Goal: Task Accomplishment & Management: Use online tool/utility

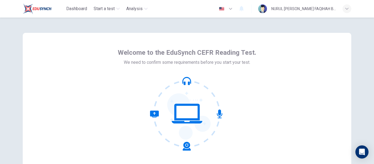
scroll to position [64, 0]
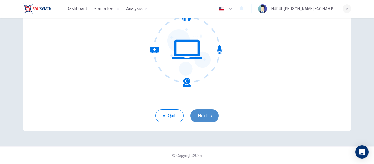
click at [202, 119] on button "Next" at bounding box center [204, 115] width 28 height 13
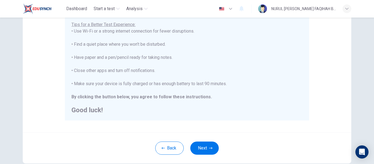
scroll to position [109, 0]
click at [172, 53] on div "You are about to start a CEFR Reading Test . Before You Start the Test: • Once …" at bounding box center [187, 37] width 231 height 151
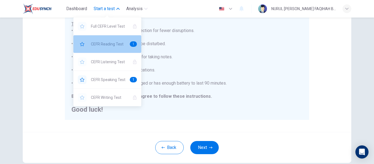
click at [105, 42] on span "CEFR Reading Test" at bounding box center [108, 44] width 35 height 7
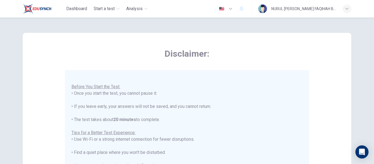
scroll to position [141, 0]
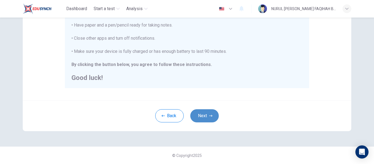
click at [206, 113] on button "Next" at bounding box center [204, 115] width 28 height 13
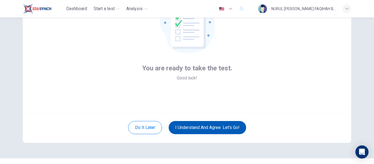
scroll to position [52, 0]
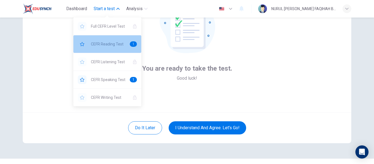
click at [102, 44] on span "CEFR Reading Test" at bounding box center [108, 44] width 35 height 7
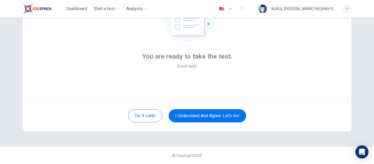
scroll to position [64, 0]
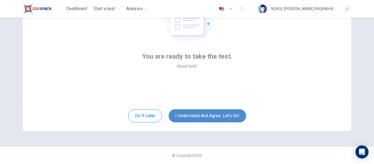
click at [208, 117] on button "I understand and agree. Let’s go!" at bounding box center [208, 115] width 78 height 13
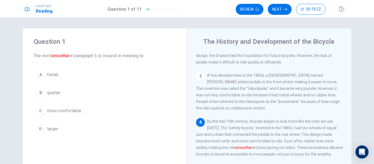
scroll to position [74, 0]
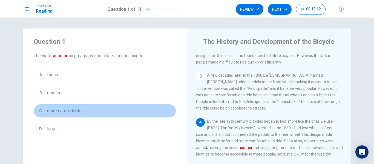
click at [72, 109] on span "more comfortable" at bounding box center [64, 111] width 34 height 7
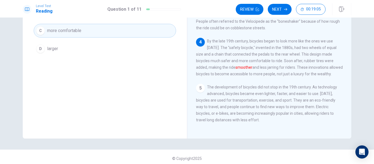
scroll to position [45, 0]
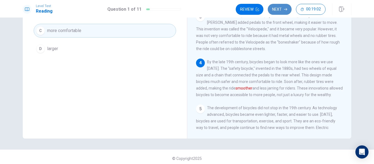
click at [280, 8] on button "Next" at bounding box center [280, 9] width 24 height 11
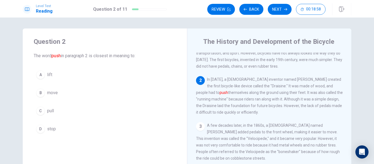
scroll to position [16, 0]
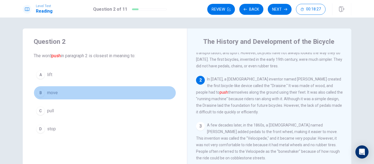
click at [40, 93] on div "B" at bounding box center [40, 93] width 9 height 9
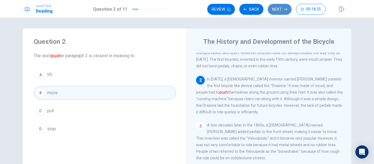
click at [282, 12] on button "Next" at bounding box center [280, 9] width 24 height 11
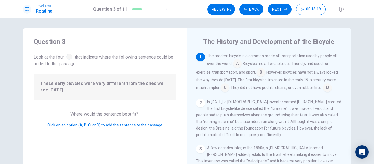
click at [87, 82] on span "These early bicycles were very different from the ones we see [DATE]." at bounding box center [104, 86] width 129 height 13
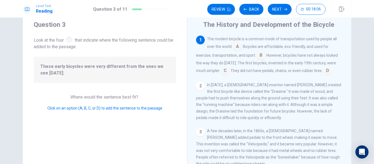
scroll to position [0, 0]
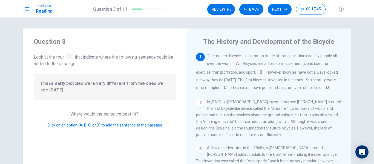
click at [224, 87] on input at bounding box center [225, 88] width 9 height 9
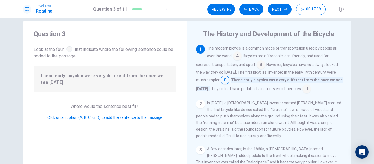
scroll to position [7, 0]
click at [242, 55] on div "The modern bicycle is a common mode of transportation used by people all over t…" at bounding box center [269, 69] width 147 height 48
click at [258, 63] on input at bounding box center [261, 65] width 9 height 9
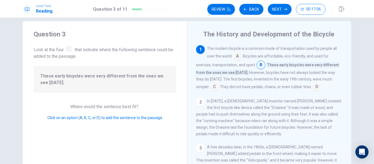
click at [258, 63] on input at bounding box center [261, 65] width 9 height 9
click at [210, 88] on input at bounding box center [214, 87] width 9 height 9
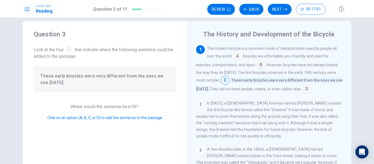
click at [257, 68] on input at bounding box center [261, 65] width 9 height 9
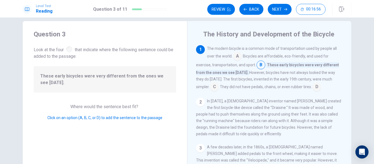
click at [210, 87] on input at bounding box center [214, 87] width 9 height 9
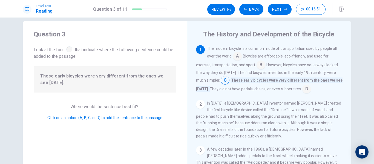
click at [235, 55] on input at bounding box center [237, 56] width 9 height 9
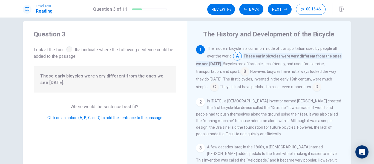
click at [245, 72] on input at bounding box center [245, 72] width 9 height 9
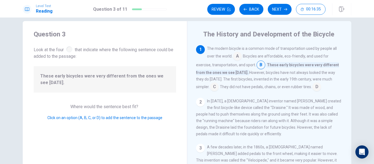
click at [210, 88] on input at bounding box center [214, 87] width 9 height 9
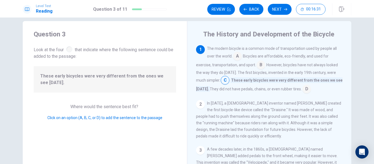
click at [261, 65] on input at bounding box center [261, 65] width 9 height 9
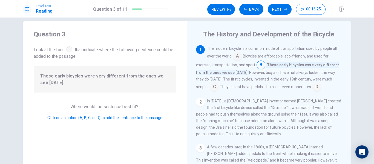
click at [210, 87] on input at bounding box center [214, 87] width 9 height 9
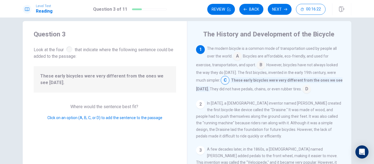
click at [258, 64] on input at bounding box center [261, 65] width 9 height 9
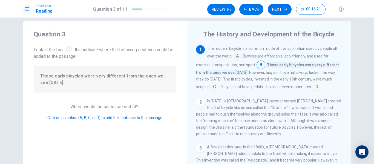
click at [237, 57] on input at bounding box center [237, 56] width 9 height 9
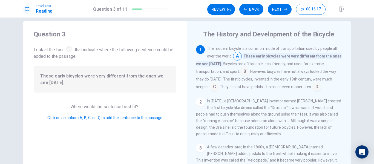
click at [242, 72] on input at bounding box center [245, 72] width 9 height 9
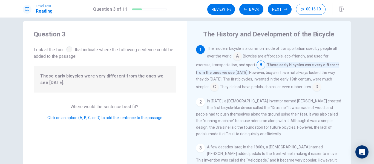
click at [210, 86] on input at bounding box center [214, 87] width 9 height 9
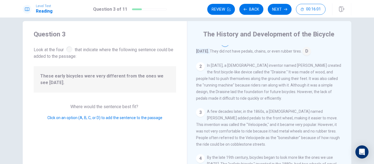
scroll to position [0, 0]
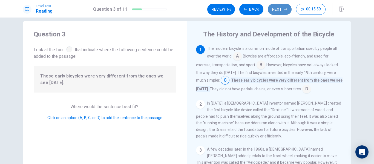
click at [277, 11] on button "Next" at bounding box center [280, 9] width 24 height 11
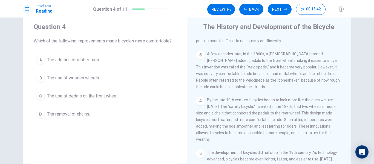
scroll to position [15, 0]
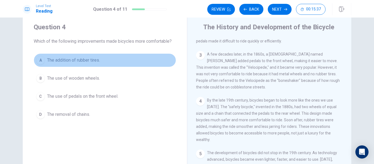
click at [44, 62] on button "A The addition of rubber tires." at bounding box center [105, 60] width 142 height 14
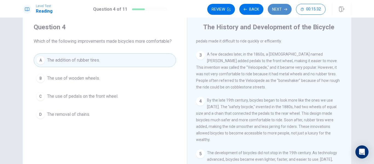
click at [281, 12] on button "Next" at bounding box center [280, 9] width 24 height 11
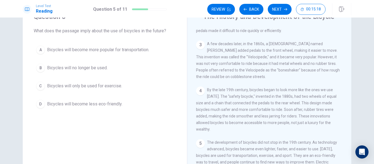
scroll to position [25, 0]
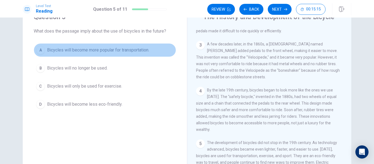
click at [78, 52] on span "Bicycles will become more popular for transportation." at bounding box center [98, 50] width 102 height 7
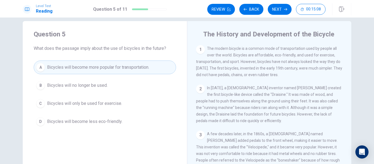
scroll to position [6, 0]
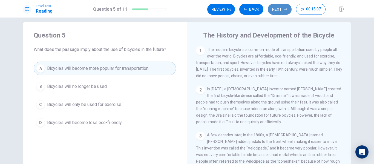
click at [279, 11] on button "Next" at bounding box center [280, 9] width 24 height 11
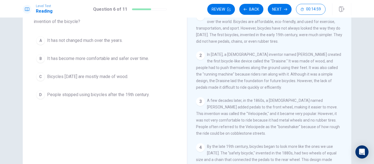
scroll to position [41, 0]
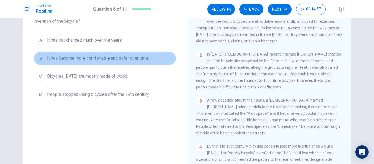
click at [94, 60] on span "It has become more comfortable and safer over time." at bounding box center [98, 58] width 102 height 7
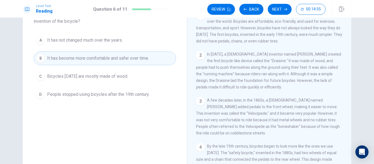
scroll to position [0, 0]
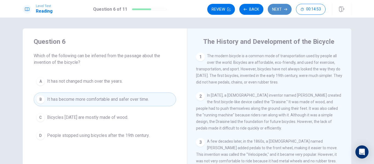
click at [278, 7] on button "Next" at bounding box center [280, 9] width 24 height 11
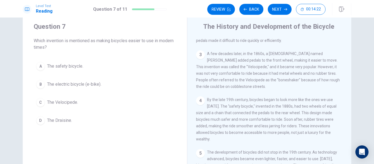
scroll to position [15, 0]
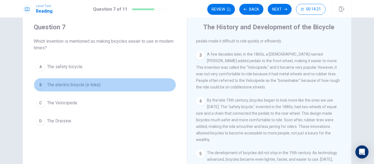
click at [86, 82] on span "The electric bicycle (e-bike)." at bounding box center [74, 85] width 54 height 7
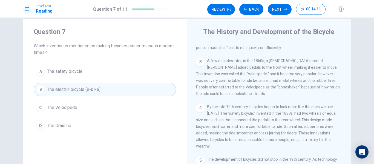
scroll to position [9, 0]
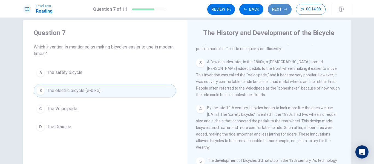
click at [282, 10] on button "Next" at bounding box center [280, 9] width 24 height 11
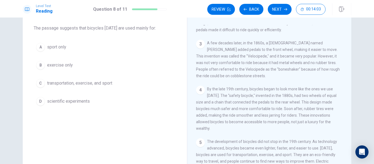
scroll to position [27, 0]
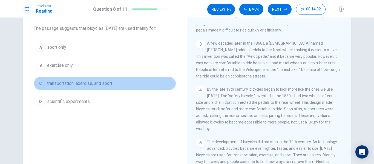
click at [99, 83] on span "transportation, exercise, and sport" at bounding box center [79, 83] width 65 height 7
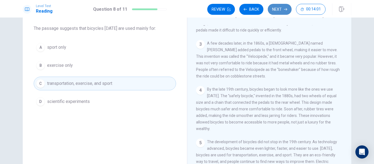
click at [284, 6] on button "Next" at bounding box center [280, 9] width 24 height 11
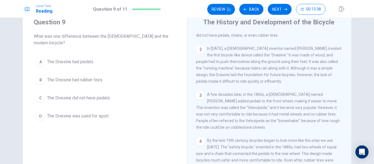
click at [132, 95] on button "C The Draisine did not have pedals." at bounding box center [105, 98] width 142 height 14
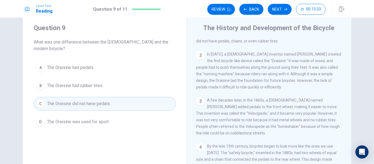
scroll to position [12, 0]
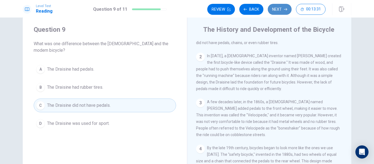
click at [275, 10] on button "Next" at bounding box center [280, 9] width 24 height 11
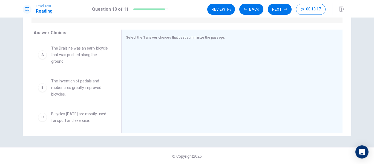
scroll to position [83, 0]
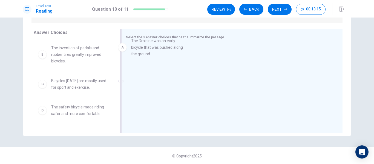
drag, startPoint x: 84, startPoint y: 59, endPoint x: 170, endPoint y: 52, distance: 86.3
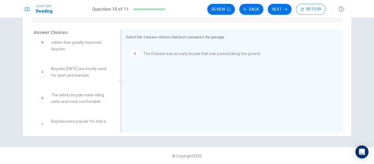
scroll to position [11, 0]
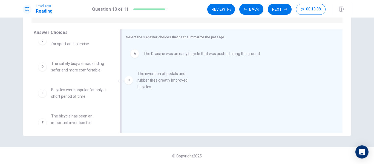
drag, startPoint x: 60, startPoint y: 55, endPoint x: 148, endPoint y: 95, distance: 97.1
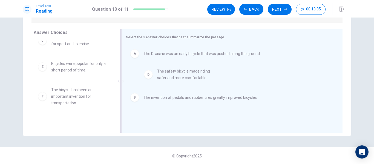
drag, startPoint x: 77, startPoint y: 68, endPoint x: 183, endPoint y: 77, distance: 106.7
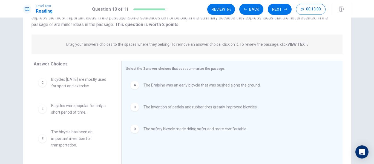
scroll to position [51, 0]
click at [282, 8] on button "Next" at bounding box center [280, 9] width 24 height 11
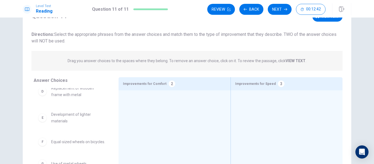
scroll to position [17, 0]
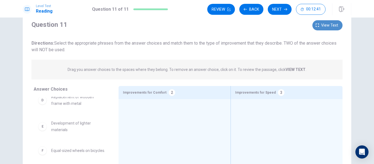
click at [319, 24] on button "View text" at bounding box center [328, 25] width 30 height 10
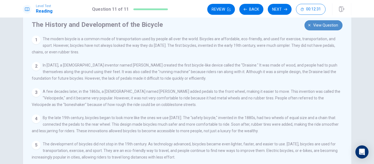
click at [309, 26] on icon "button" at bounding box center [309, 25] width 3 height 3
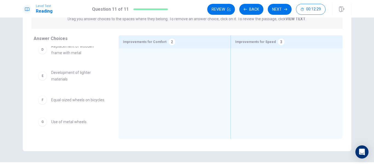
scroll to position [83, 0]
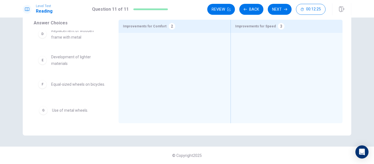
drag, startPoint x: 83, startPoint y: 107, endPoint x: 89, endPoint y: 107, distance: 6.3
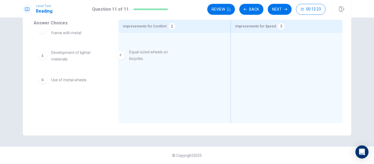
drag, startPoint x: 66, startPoint y: 85, endPoint x: 148, endPoint y: 57, distance: 86.9
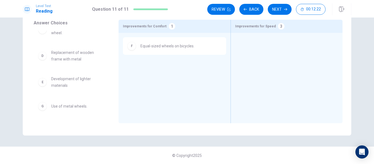
scroll to position [60, 0]
drag, startPoint x: 66, startPoint y: 86, endPoint x: 158, endPoint y: 68, distance: 93.9
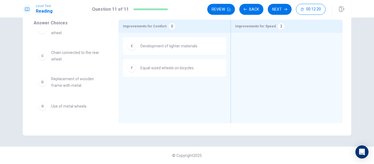
scroll to position [34, 0]
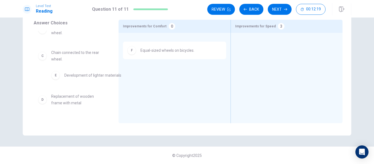
drag, startPoint x: 155, startPoint y: 48, endPoint x: 76, endPoint y: 79, distance: 84.7
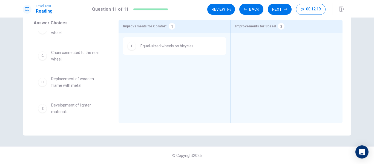
scroll to position [0, 0]
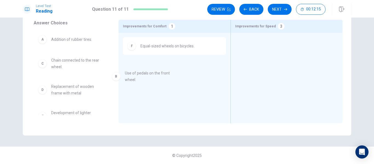
drag, startPoint x: 75, startPoint y: 69, endPoint x: 156, endPoint y: 81, distance: 82.3
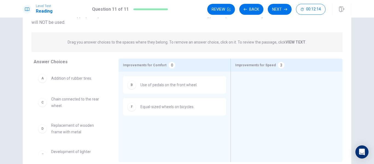
scroll to position [44, 0]
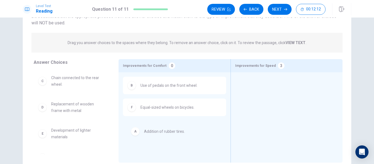
drag, startPoint x: 77, startPoint y: 82, endPoint x: 176, endPoint y: 135, distance: 111.9
drag, startPoint x: 84, startPoint y: 82, endPoint x: 150, endPoint y: 139, distance: 87.8
drag, startPoint x: 69, startPoint y: 80, endPoint x: 180, endPoint y: 75, distance: 110.6
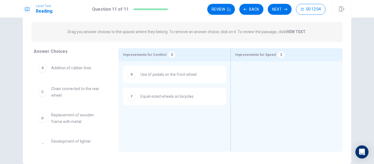
scroll to position [61, 0]
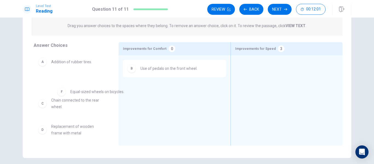
drag, startPoint x: 156, startPoint y: 92, endPoint x: 75, endPoint y: 92, distance: 81.1
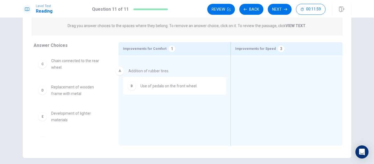
drag, startPoint x: 56, startPoint y: 62, endPoint x: 139, endPoint y: 72, distance: 83.0
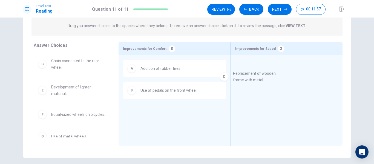
drag, startPoint x: 76, startPoint y: 88, endPoint x: 261, endPoint y: 74, distance: 186.3
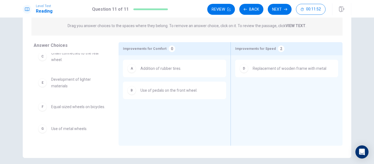
scroll to position [0, 0]
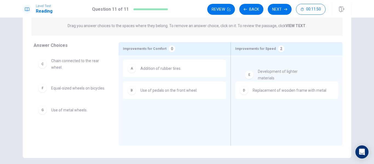
drag, startPoint x: 55, startPoint y: 95, endPoint x: 275, endPoint y: 78, distance: 220.6
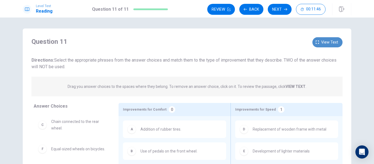
click at [317, 40] on button "View text" at bounding box center [328, 42] width 30 height 10
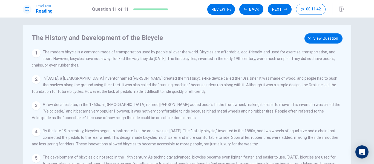
scroll to position [6, 0]
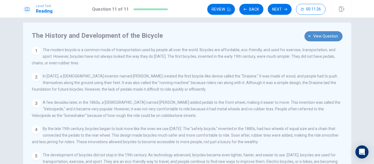
click at [309, 35] on icon "button" at bounding box center [309, 36] width 3 height 3
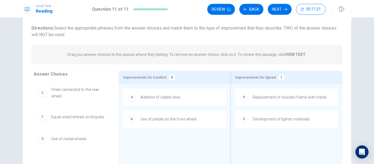
scroll to position [32, 0]
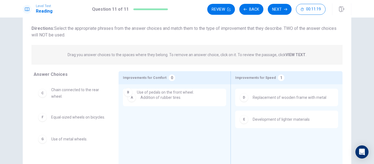
drag, startPoint x: 145, startPoint y: 121, endPoint x: 143, endPoint y: 90, distance: 30.5
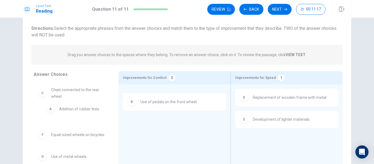
drag, startPoint x: 138, startPoint y: 103, endPoint x: 52, endPoint y: 114, distance: 86.5
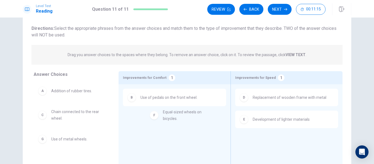
drag, startPoint x: 48, startPoint y: 139, endPoint x: 150, endPoint y: 109, distance: 106.8
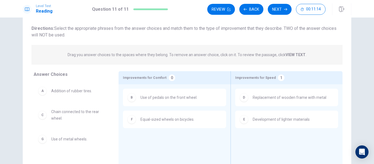
scroll to position [0, 0]
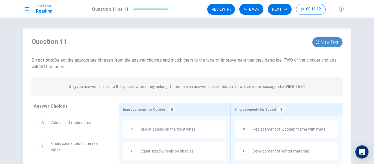
click at [322, 44] on span "View text" at bounding box center [329, 42] width 17 height 7
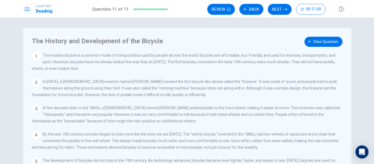
scroll to position [1, 0]
click at [313, 41] on span "View question" at bounding box center [325, 41] width 25 height 7
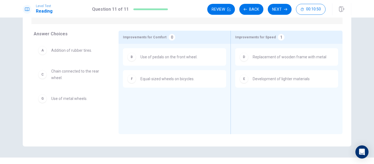
scroll to position [73, 0]
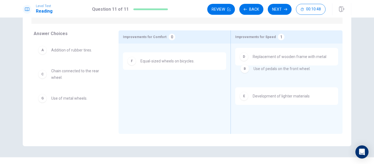
drag, startPoint x: 132, startPoint y: 59, endPoint x: 253, endPoint y: 72, distance: 121.7
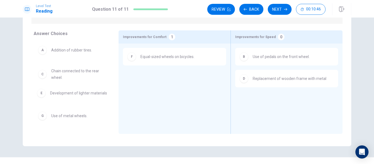
drag, startPoint x: 254, startPoint y: 104, endPoint x: 52, endPoint y: 96, distance: 202.9
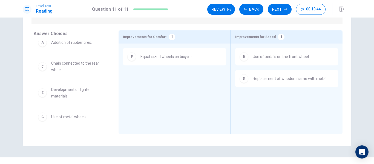
scroll to position [0, 0]
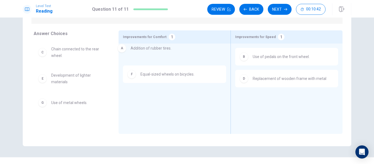
drag, startPoint x: 56, startPoint y: 54, endPoint x: 147, endPoint y: 56, distance: 90.5
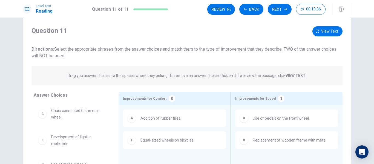
scroll to position [11, 0]
click at [316, 31] on icon "button" at bounding box center [317, 31] width 3 height 3
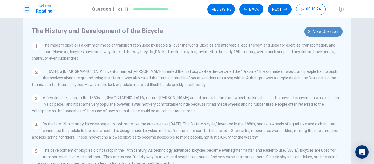
click at [312, 29] on button "View question" at bounding box center [324, 32] width 38 height 10
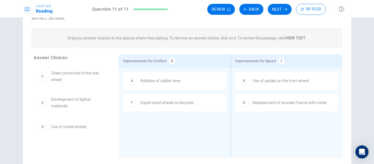
scroll to position [0, 0]
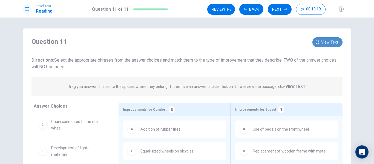
click at [321, 39] on span "View text" at bounding box center [329, 42] width 17 height 7
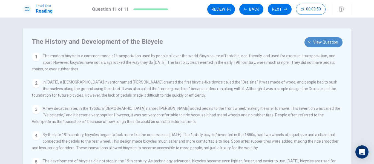
click at [308, 41] on icon "button" at bounding box center [309, 42] width 3 height 3
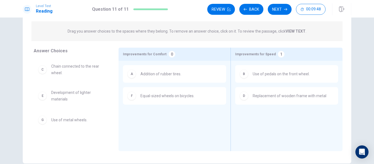
scroll to position [55, 0]
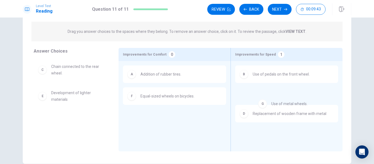
drag, startPoint x: 65, startPoint y: 124, endPoint x: 287, endPoint y: 114, distance: 221.9
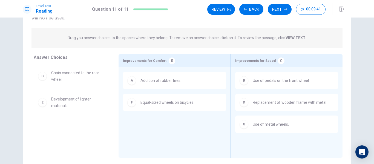
scroll to position [49, 0]
drag, startPoint x: 86, startPoint y: 98, endPoint x: 184, endPoint y: 122, distance: 100.7
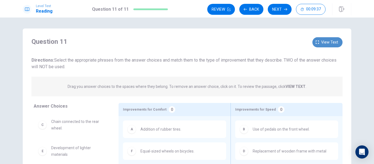
click at [327, 39] on span "View text" at bounding box center [329, 42] width 17 height 7
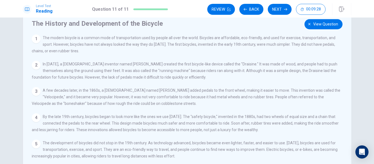
scroll to position [18, 0]
click at [308, 25] on icon "button" at bounding box center [309, 23] width 3 height 3
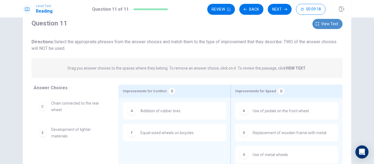
click at [318, 24] on icon "button" at bounding box center [317, 23] width 3 height 3
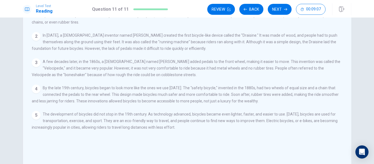
scroll to position [0, 0]
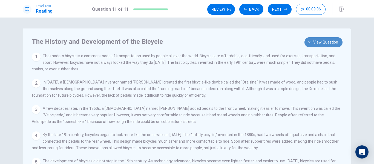
click at [318, 42] on span "View question" at bounding box center [325, 42] width 25 height 7
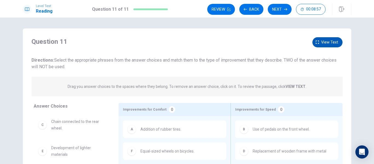
click at [326, 37] on button "View text" at bounding box center [328, 42] width 30 height 10
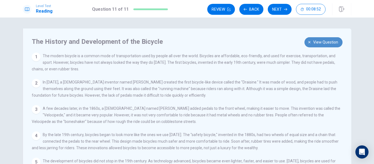
click at [313, 45] on span "View question" at bounding box center [325, 42] width 25 height 7
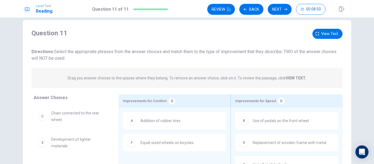
scroll to position [9, 0]
click at [322, 28] on div "Question 11 View text Directions: Select the appropriate phrases from the answe…" at bounding box center [187, 114] width 329 height 190
click at [322, 32] on span "View text" at bounding box center [329, 33] width 17 height 7
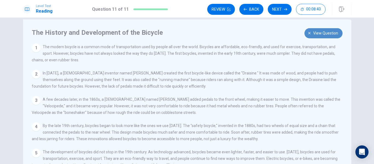
click at [310, 34] on button "View question" at bounding box center [324, 33] width 38 height 10
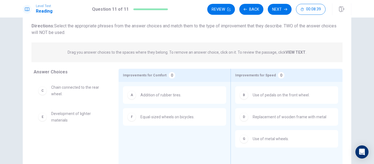
scroll to position [35, 0]
drag, startPoint x: 74, startPoint y: 98, endPoint x: 170, endPoint y: 135, distance: 103.0
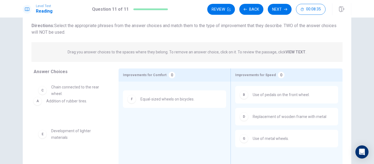
drag, startPoint x: 161, startPoint y: 103, endPoint x: 60, endPoint y: 113, distance: 101.9
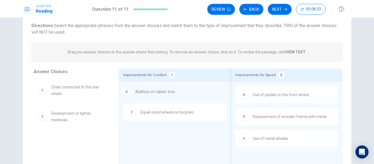
drag, startPoint x: 49, startPoint y: 90, endPoint x: 136, endPoint y: 96, distance: 88.1
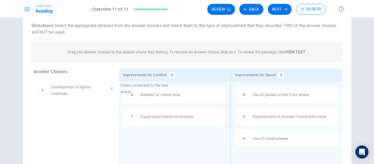
drag, startPoint x: 72, startPoint y: 99, endPoint x: 152, endPoint y: 98, distance: 79.5
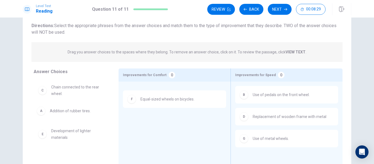
drag, startPoint x: 152, startPoint y: 98, endPoint x: 53, endPoint y: 117, distance: 100.2
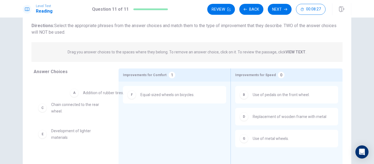
drag, startPoint x: 45, startPoint y: 91, endPoint x: 40, endPoint y: 104, distance: 13.8
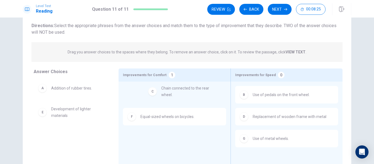
drag, startPoint x: 42, startPoint y: 112, endPoint x: 151, endPoint y: 94, distance: 110.5
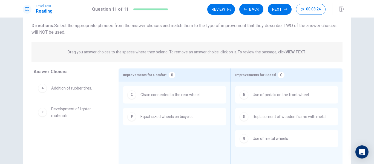
scroll to position [0, 0]
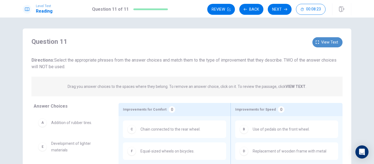
click at [322, 40] on span "View text" at bounding box center [329, 42] width 17 height 7
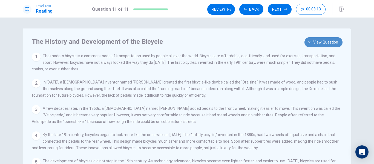
click at [329, 41] on span "View question" at bounding box center [325, 42] width 25 height 7
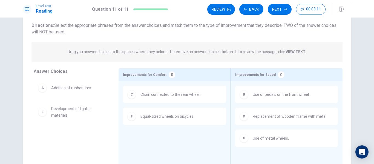
scroll to position [35, 0]
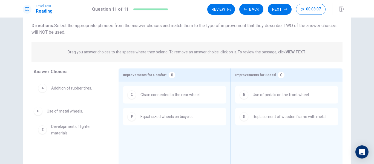
drag, startPoint x: 262, startPoint y: 142, endPoint x: 54, endPoint y: 114, distance: 209.6
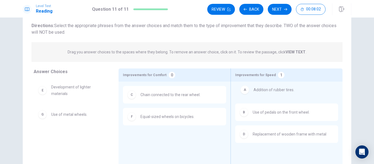
drag, startPoint x: 46, startPoint y: 92, endPoint x: 252, endPoint y: 95, distance: 205.8
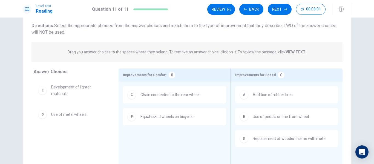
scroll to position [0, 0]
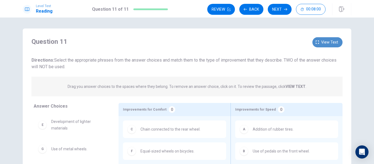
click at [325, 42] on span "View text" at bounding box center [329, 42] width 17 height 7
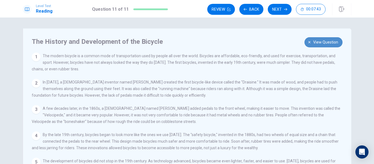
click at [320, 41] on span "View question" at bounding box center [325, 42] width 25 height 7
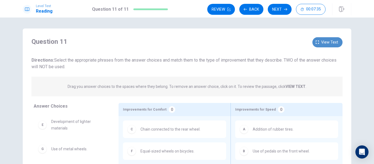
click at [318, 40] on button "View text" at bounding box center [328, 42] width 30 height 10
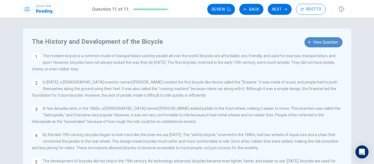
click at [315, 40] on span "View question" at bounding box center [325, 42] width 25 height 7
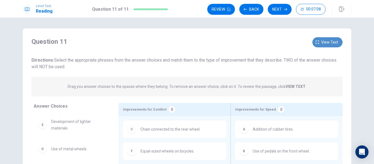
click at [325, 39] on span "View text" at bounding box center [329, 42] width 17 height 7
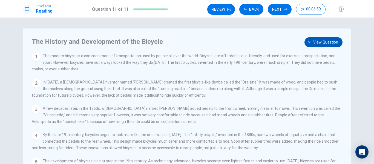
click at [318, 39] on span "View question" at bounding box center [325, 42] width 25 height 7
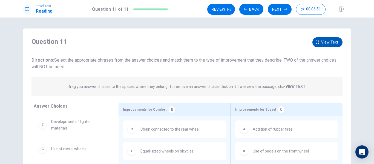
click at [324, 45] on span "View text" at bounding box center [329, 42] width 17 height 7
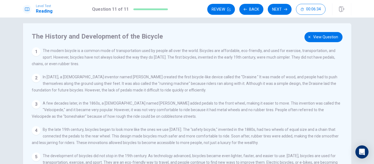
scroll to position [5, 0]
drag, startPoint x: 304, startPoint y: 104, endPoint x: 301, endPoint y: 101, distance: 4.5
click at [301, 101] on div "1 The modern bicycle is a common mode of transportation used by people all over…" at bounding box center [191, 113] width 318 height 132
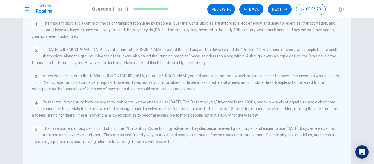
scroll to position [0, 0]
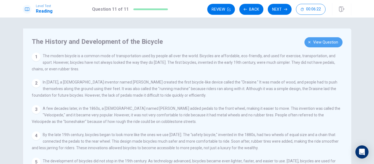
click at [308, 42] on icon "button" at bounding box center [309, 42] width 3 height 3
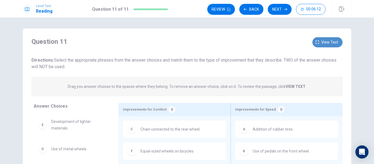
click at [325, 42] on span "View text" at bounding box center [329, 42] width 17 height 7
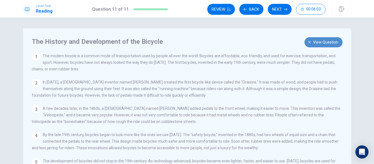
click at [310, 45] on button "View question" at bounding box center [324, 42] width 38 height 10
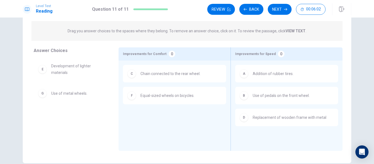
scroll to position [57, 0]
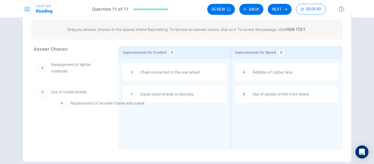
drag, startPoint x: 286, startPoint y: 117, endPoint x: 69, endPoint y: 100, distance: 217.7
drag, startPoint x: 45, startPoint y: 101, endPoint x: 262, endPoint y: 120, distance: 218.4
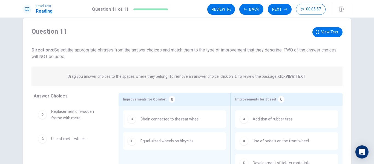
scroll to position [0, 0]
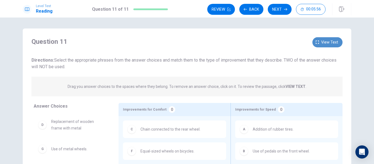
click at [320, 42] on button "View text" at bounding box center [328, 42] width 30 height 10
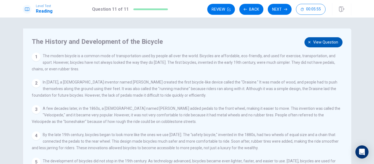
click at [320, 42] on span "View question" at bounding box center [325, 42] width 25 height 7
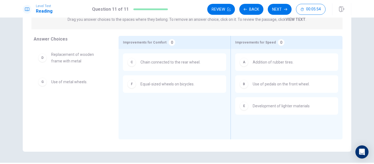
scroll to position [69, 0]
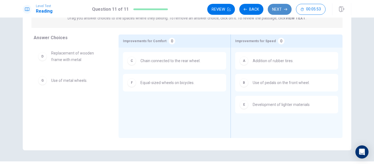
click at [286, 9] on icon "button" at bounding box center [285, 9] width 3 height 2
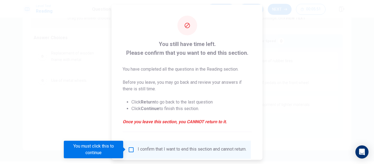
click at [329, 107] on div at bounding box center [187, 82] width 374 height 164
click at [69, 69] on div at bounding box center [187, 82] width 374 height 164
click at [326, 56] on div at bounding box center [187, 82] width 374 height 164
click at [242, 26] on div "You still have time left. Please confirm that you want to end this section. You…" at bounding box center [187, 100] width 151 height 192
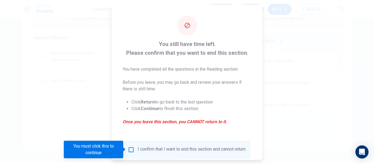
click at [242, 26] on div "You still have time left. Please confirm that you want to end this section. You…" at bounding box center [187, 100] width 151 height 192
click at [353, 35] on div at bounding box center [187, 82] width 374 height 164
click at [374, 92] on div at bounding box center [187, 82] width 374 height 164
drag, startPoint x: 374, startPoint y: 92, endPoint x: 372, endPoint y: 9, distance: 82.8
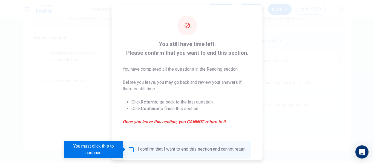
click at [372, 9] on div at bounding box center [187, 82] width 374 height 164
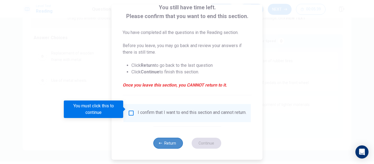
click at [172, 139] on button "Return" at bounding box center [168, 143] width 30 height 11
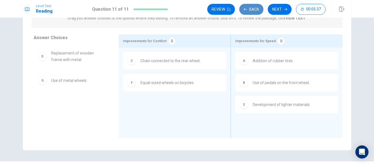
click at [244, 11] on button "Back" at bounding box center [251, 9] width 24 height 11
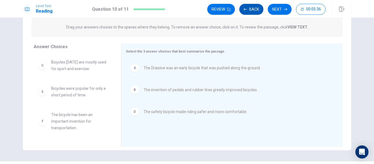
click at [244, 11] on button "Back" at bounding box center [251, 9] width 24 height 11
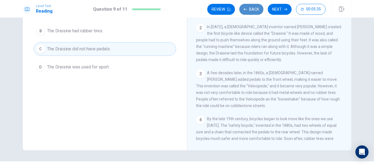
click at [244, 11] on button "Back" at bounding box center [251, 9] width 24 height 11
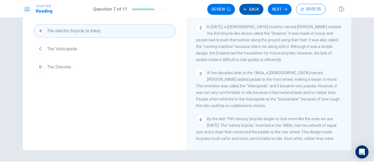
click at [244, 11] on button "Back" at bounding box center [251, 9] width 24 height 11
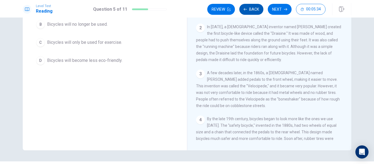
click at [244, 11] on button "Back" at bounding box center [251, 9] width 24 height 11
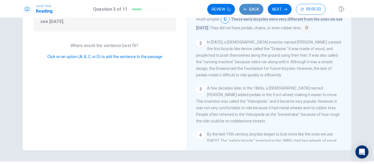
click at [244, 11] on button "Back" at bounding box center [251, 9] width 24 height 11
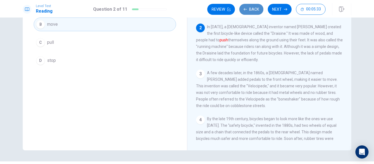
click at [244, 11] on button "Back" at bounding box center [251, 9] width 24 height 11
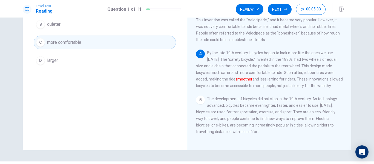
scroll to position [74, 0]
click at [244, 11] on button "Review" at bounding box center [250, 9] width 28 height 11
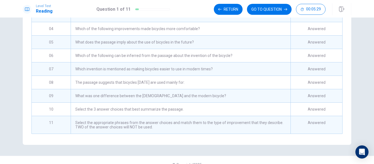
scroll to position [0, 0]
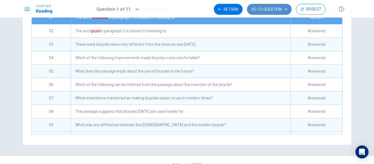
click at [269, 8] on button "GO TO QUESTION" at bounding box center [269, 9] width 45 height 11
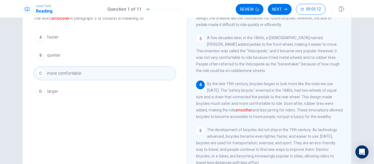
scroll to position [38, 0]
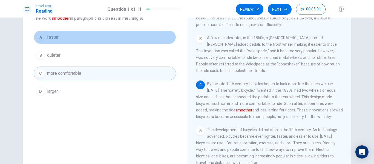
click at [99, 42] on button "A faster" at bounding box center [105, 37] width 142 height 14
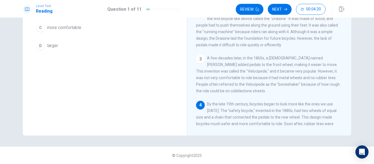
scroll to position [0, 0]
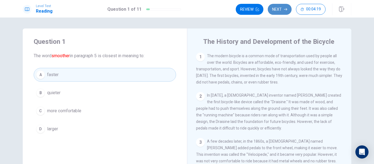
click at [276, 8] on button "Next" at bounding box center [280, 9] width 24 height 11
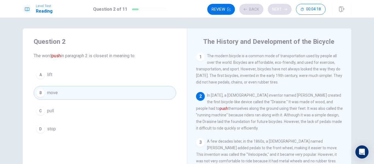
scroll to position [41, 0]
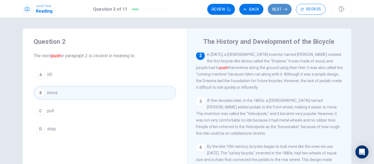
click at [284, 10] on button "Next" at bounding box center [280, 9] width 24 height 11
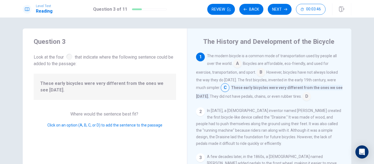
click at [261, 71] on input at bounding box center [261, 73] width 9 height 9
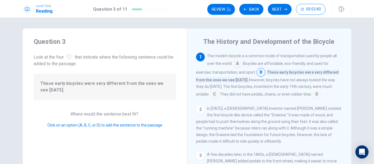
click at [210, 94] on input at bounding box center [214, 94] width 9 height 9
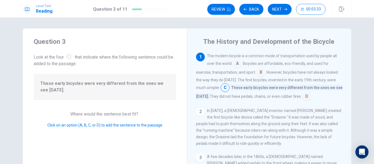
click at [303, 94] on input at bounding box center [307, 97] width 9 height 9
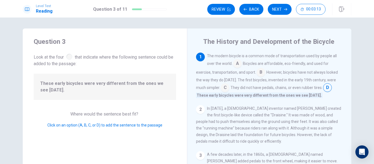
click at [227, 88] on input at bounding box center [225, 88] width 9 height 9
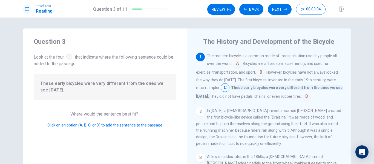
click at [303, 96] on input at bounding box center [307, 97] width 9 height 9
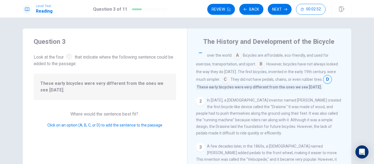
scroll to position [8, 0]
click at [278, 4] on button "Next" at bounding box center [280, 9] width 24 height 11
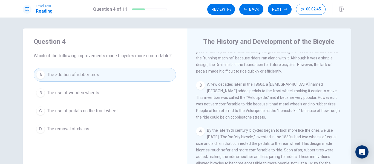
scroll to position [57, 0]
click at [281, 10] on button "Next" at bounding box center [280, 9] width 24 height 11
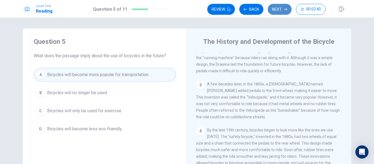
click at [281, 10] on button "Next" at bounding box center [280, 9] width 24 height 11
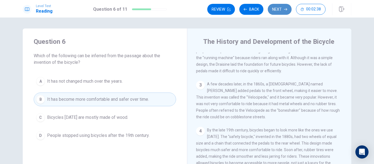
click at [281, 10] on button "Next" at bounding box center [280, 9] width 24 height 11
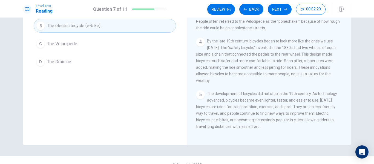
scroll to position [0, 0]
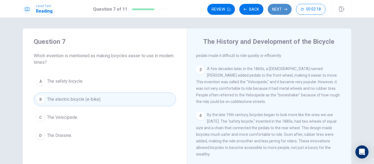
click at [278, 10] on button "Next" at bounding box center [280, 9] width 24 height 11
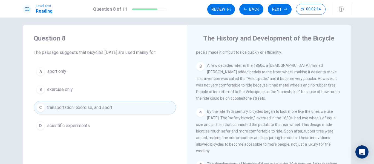
scroll to position [4, 0]
click at [275, 7] on button "Next" at bounding box center [280, 9] width 24 height 11
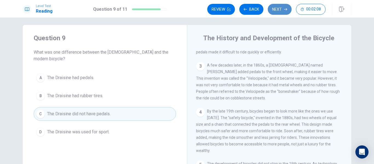
click at [281, 10] on button "Next" at bounding box center [280, 9] width 24 height 11
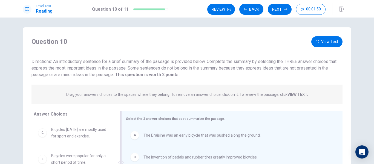
scroll to position [1, 0]
click at [317, 41] on icon "button" at bounding box center [317, 41] width 3 height 3
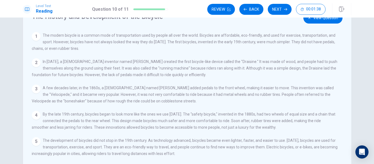
scroll to position [25, 0]
click at [323, 21] on button "View Question" at bounding box center [323, 17] width 39 height 11
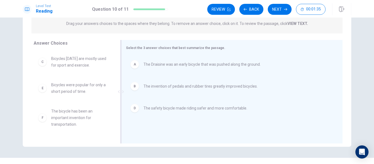
scroll to position [83, 0]
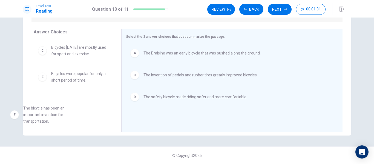
drag, startPoint x: 89, startPoint y: 111, endPoint x: 65, endPoint y: 118, distance: 24.2
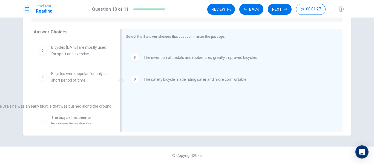
scroll to position [5, 0]
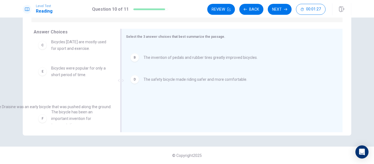
drag, startPoint x: 202, startPoint y: 55, endPoint x: 52, endPoint y: 109, distance: 159.3
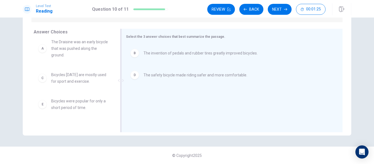
scroll to position [30, 0]
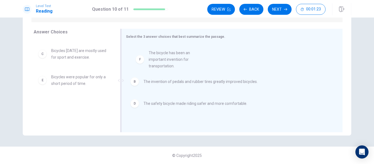
drag, startPoint x: 58, startPoint y: 112, endPoint x: 161, endPoint y: 56, distance: 116.6
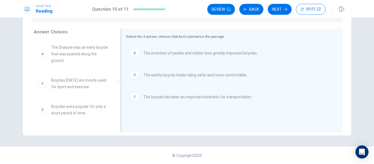
scroll to position [0, 0]
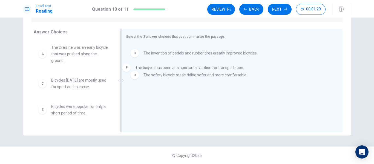
drag, startPoint x: 158, startPoint y: 96, endPoint x: 151, endPoint y: 62, distance: 35.0
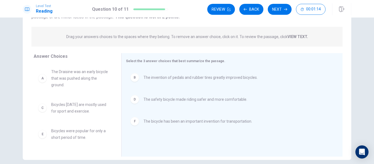
scroll to position [58, 0]
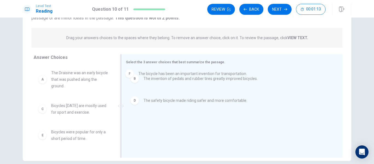
drag, startPoint x: 164, startPoint y: 125, endPoint x: 160, endPoint y: 73, distance: 52.8
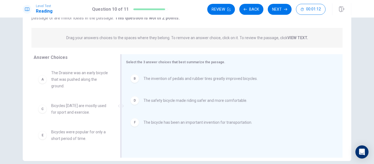
scroll to position [0, 0]
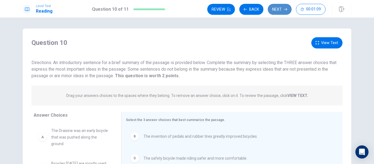
click at [284, 11] on button "Next" at bounding box center [280, 9] width 24 height 11
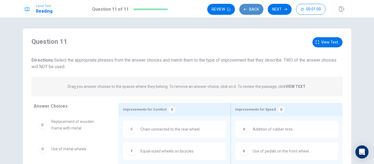
click at [252, 10] on button "Back" at bounding box center [251, 9] width 24 height 11
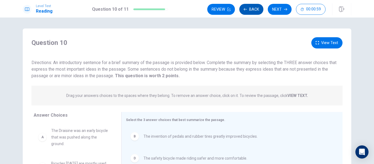
click at [252, 10] on button "Back" at bounding box center [251, 9] width 24 height 11
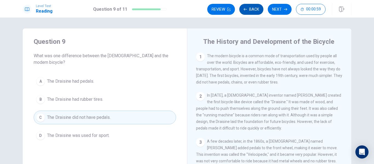
click at [252, 10] on button "Back" at bounding box center [251, 9] width 24 height 11
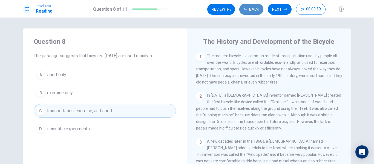
click at [252, 10] on button "Back" at bounding box center [251, 9] width 24 height 11
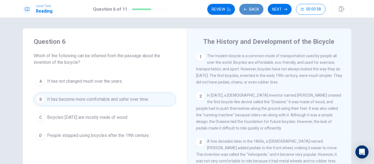
click at [252, 10] on button "Back" at bounding box center [251, 9] width 24 height 11
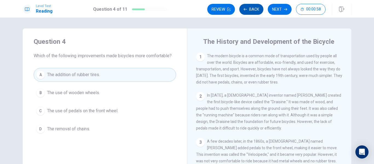
click at [252, 10] on button "Back" at bounding box center [251, 9] width 24 height 11
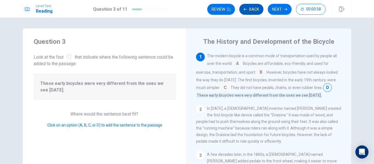
click at [252, 10] on button "Back" at bounding box center [251, 9] width 24 height 11
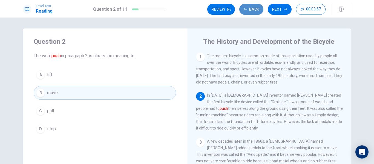
click at [252, 10] on button "Back" at bounding box center [251, 9] width 24 height 11
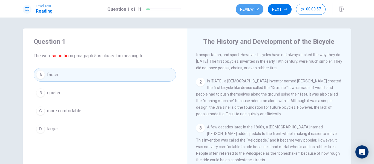
click at [252, 10] on button "Review" at bounding box center [250, 9] width 28 height 11
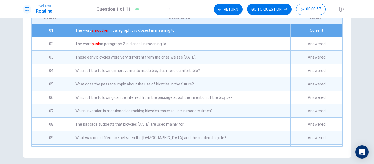
scroll to position [97, 0]
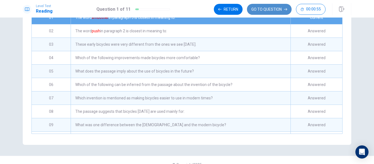
click at [281, 8] on button "GO TO QUESTION" at bounding box center [269, 9] width 45 height 11
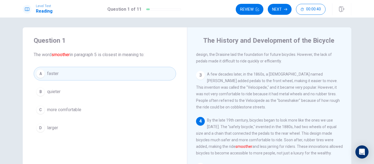
scroll to position [74, 0]
click at [286, 12] on button "Next" at bounding box center [280, 9] width 24 height 11
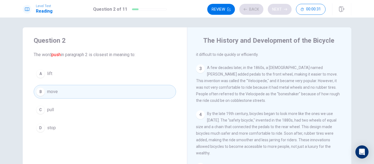
scroll to position [41, 0]
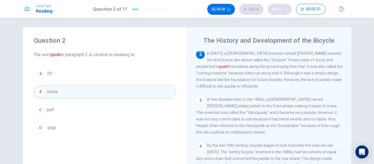
click at [286, 12] on div "Review Back Next 00:00:31" at bounding box center [266, 9] width 118 height 11
click at [286, 12] on button "Next" at bounding box center [280, 9] width 24 height 11
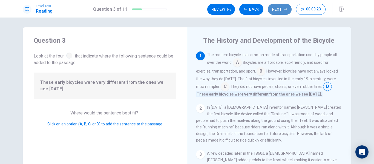
click at [283, 11] on button "Next" at bounding box center [280, 9] width 24 height 11
click at [283, 11] on div "Review Back Next 00:00:23" at bounding box center [266, 9] width 118 height 11
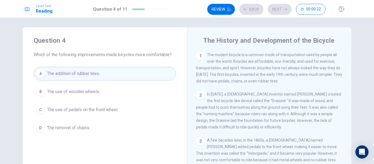
click at [283, 11] on div "Review Back Next 00:00:22" at bounding box center [266, 9] width 118 height 11
click at [283, 11] on button "Next" at bounding box center [280, 9] width 24 height 11
click at [283, 11] on div "Review Back Next 00:00:20" at bounding box center [266, 9] width 118 height 11
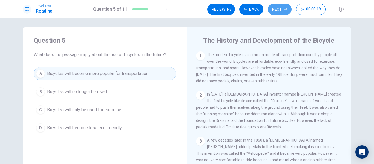
click at [283, 11] on button "Next" at bounding box center [280, 9] width 24 height 11
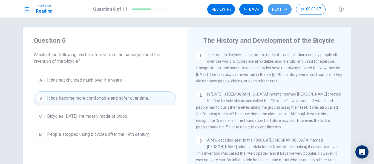
click at [283, 11] on button "Next" at bounding box center [280, 9] width 24 height 11
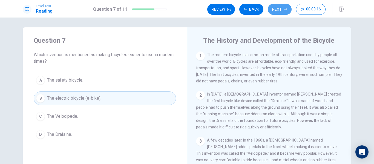
click at [283, 11] on button "Next" at bounding box center [280, 9] width 24 height 11
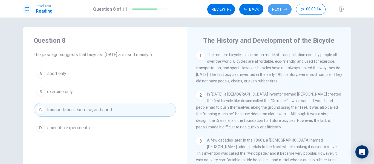
click at [283, 11] on button "Next" at bounding box center [280, 9] width 24 height 11
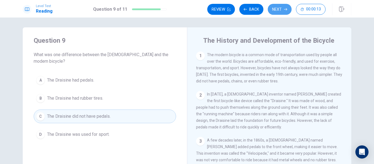
click at [283, 11] on button "Next" at bounding box center [280, 9] width 24 height 11
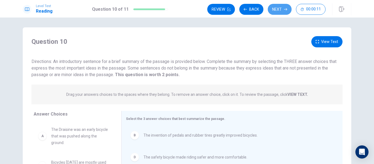
click at [283, 11] on button "Next" at bounding box center [280, 9] width 24 height 11
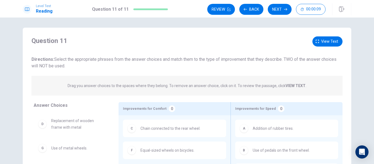
scroll to position [0, 0]
click at [281, 10] on button "Next" at bounding box center [280, 9] width 24 height 11
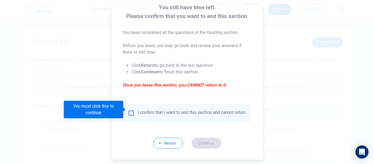
scroll to position [40, 0]
click at [176, 144] on button "Return" at bounding box center [168, 143] width 30 height 11
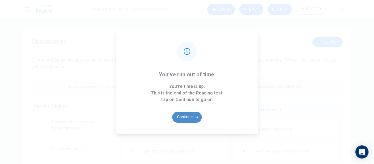
click at [186, 118] on button "Continue" at bounding box center [187, 117] width 30 height 11
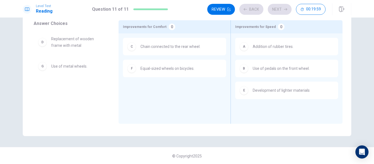
scroll to position [69, 0]
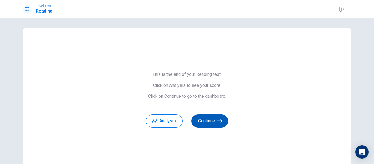
click at [203, 124] on button "Continue" at bounding box center [210, 121] width 37 height 13
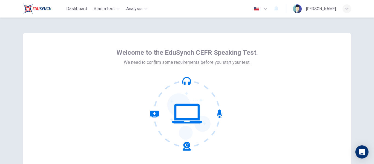
scroll to position [53, 0]
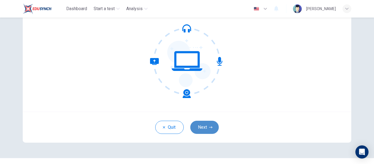
click at [200, 122] on button "Next" at bounding box center [204, 127] width 28 height 13
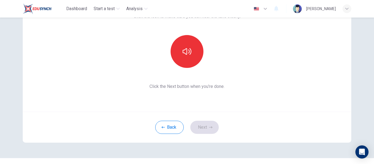
scroll to position [0, 0]
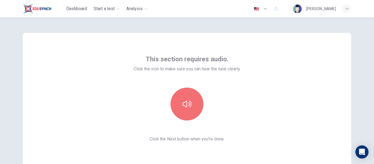
click at [193, 95] on button "button" at bounding box center [187, 104] width 33 height 33
click at [187, 100] on icon "button" at bounding box center [187, 104] width 9 height 9
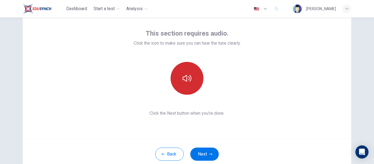
scroll to position [25, 0]
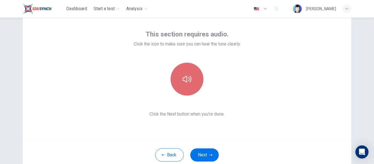
click at [187, 75] on icon "button" at bounding box center [187, 79] width 9 height 9
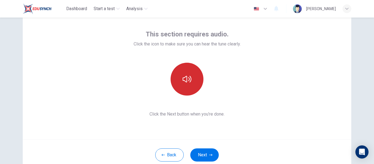
click at [187, 75] on icon "button" at bounding box center [187, 79] width 9 height 9
click at [232, 93] on div at bounding box center [187, 79] width 107 height 33
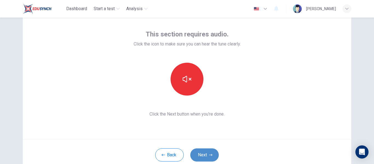
click at [201, 152] on button "Next" at bounding box center [204, 155] width 28 height 13
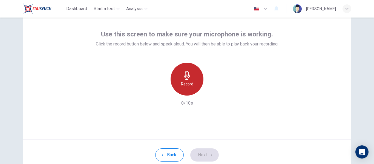
click at [188, 78] on icon "button" at bounding box center [187, 75] width 6 height 9
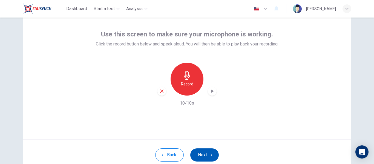
click at [205, 156] on button "Next" at bounding box center [204, 155] width 28 height 13
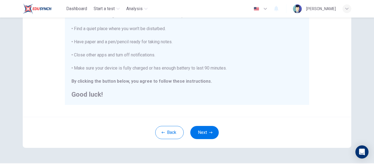
scroll to position [124, 0]
click at [204, 129] on button "Next" at bounding box center [204, 131] width 28 height 13
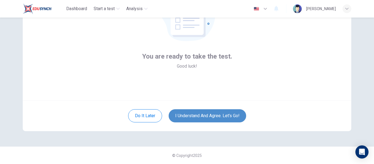
click at [216, 111] on button "I understand and agree. Let’s go!" at bounding box center [208, 115] width 78 height 13
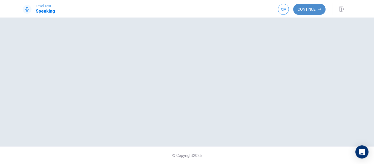
click at [312, 9] on button "Continue" at bounding box center [309, 9] width 32 height 11
click at [185, 86] on div at bounding box center [187, 81] width 346 height 107
click at [38, 10] on h1 "Speaking" at bounding box center [45, 11] width 19 height 7
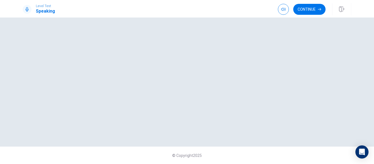
click at [38, 10] on h1 "Speaking" at bounding box center [45, 11] width 19 height 7
click at [301, 13] on button "Continue" at bounding box center [309, 9] width 32 height 11
click at [313, 12] on button "Continue" at bounding box center [309, 9] width 32 height 11
click at [313, 12] on div "Continue" at bounding box center [302, 9] width 48 height 11
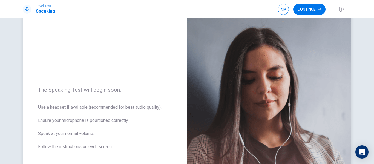
scroll to position [27, 0]
click at [319, 12] on button "Continue" at bounding box center [309, 9] width 32 height 11
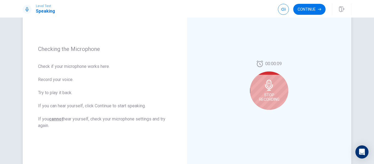
scroll to position [60, 0]
click at [277, 85] on div "Stop Recording" at bounding box center [269, 91] width 38 height 38
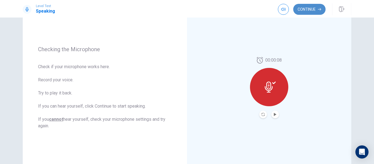
click at [306, 7] on button "Continue" at bounding box center [309, 9] width 32 height 11
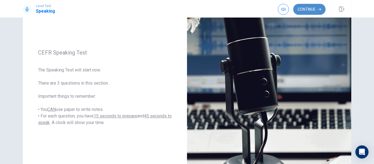
click at [306, 7] on button "Continue" at bounding box center [309, 9] width 32 height 11
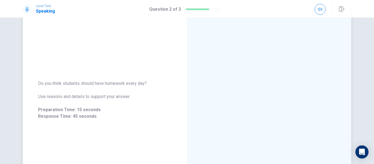
scroll to position [48, 0]
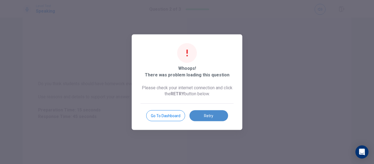
click at [209, 113] on button "Retry" at bounding box center [209, 115] width 39 height 11
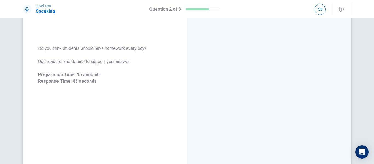
scroll to position [83, 0]
